Goal: Transaction & Acquisition: Download file/media

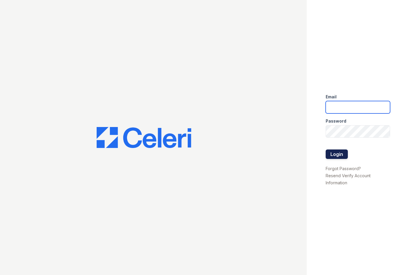
type input "jadastallings@spmlv.com"
click at [346, 152] on button "Login" at bounding box center [336, 153] width 22 height 9
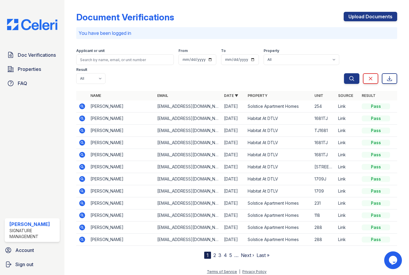
click at [83, 103] on icon at bounding box center [82, 106] width 6 height 6
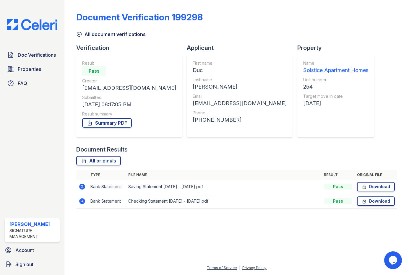
click at [84, 188] on icon at bounding box center [82, 187] width 6 height 6
click at [381, 187] on link "Download" at bounding box center [376, 186] width 38 height 9
click at [94, 126] on link "Summary PDF" at bounding box center [107, 122] width 50 height 9
